Goal: Check status: Check status

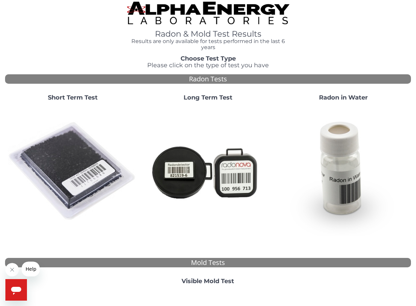
scroll to position [4, 0]
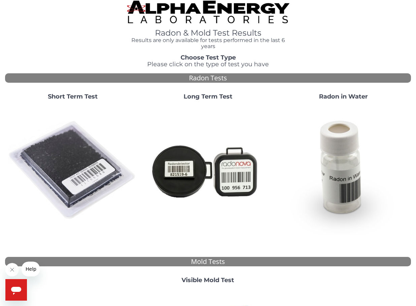
click at [208, 96] on strong "Long Term Test" at bounding box center [207, 96] width 49 height 7
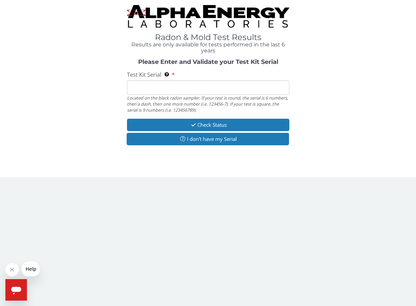
click at [159, 88] on input "Test Kit Serial Located on the black radon sampler. If your test is round, the …" at bounding box center [208, 87] width 162 height 14
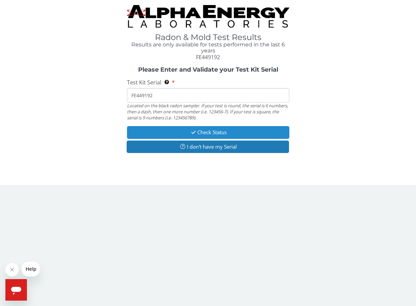
type input "FE449192"
click at [206, 132] on button "Check Status" at bounding box center [208, 132] width 162 height 12
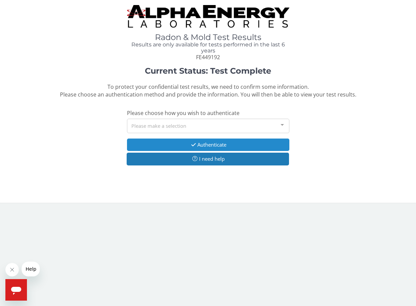
click at [205, 143] on button "Authenticate" at bounding box center [208, 145] width 162 height 12
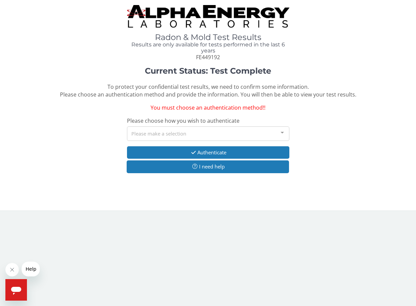
click at [279, 129] on div at bounding box center [281, 133] width 13 height 13
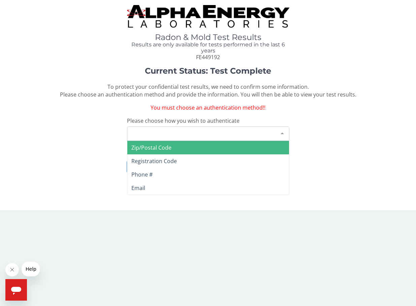
click at [217, 145] on span "Zip/Postal Code" at bounding box center [208, 147] width 162 height 13
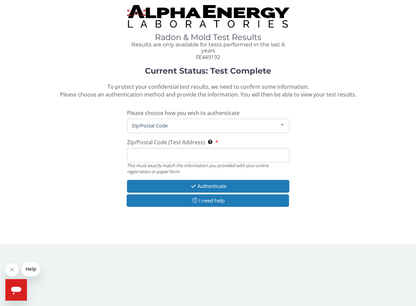
click at [179, 152] on input "Zip/Postal Code (Test Address) This must exactly match the information you prov…" at bounding box center [208, 155] width 162 height 14
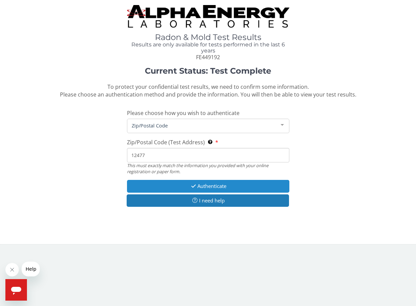
type input "12477"
click at [205, 184] on button "Authenticate" at bounding box center [208, 186] width 162 height 12
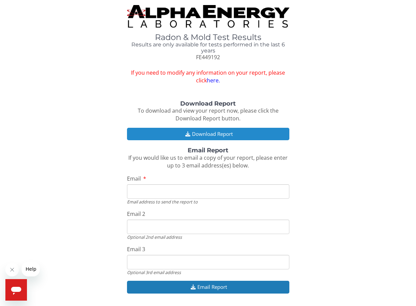
click at [207, 132] on button "Download Report" at bounding box center [208, 134] width 162 height 12
